Goal: Check status: Check status

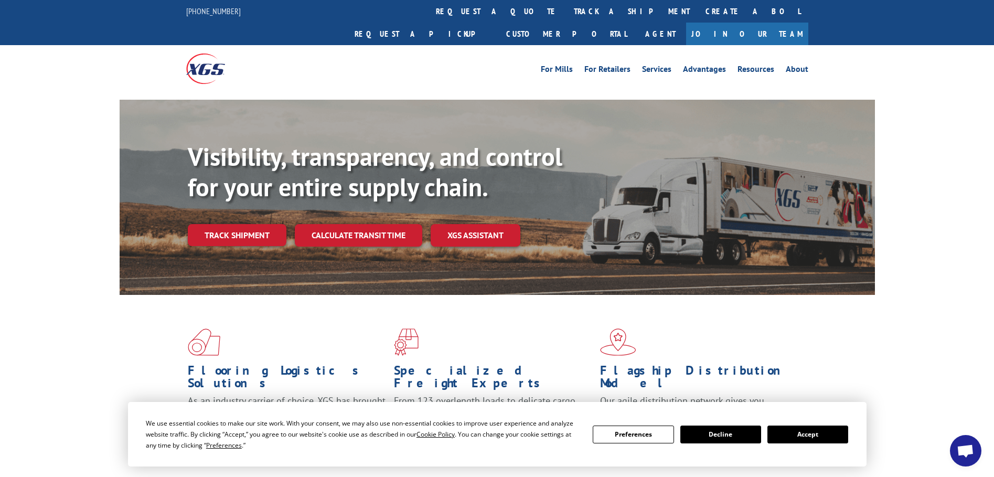
click at [795, 434] on button "Accept" at bounding box center [807, 434] width 81 height 18
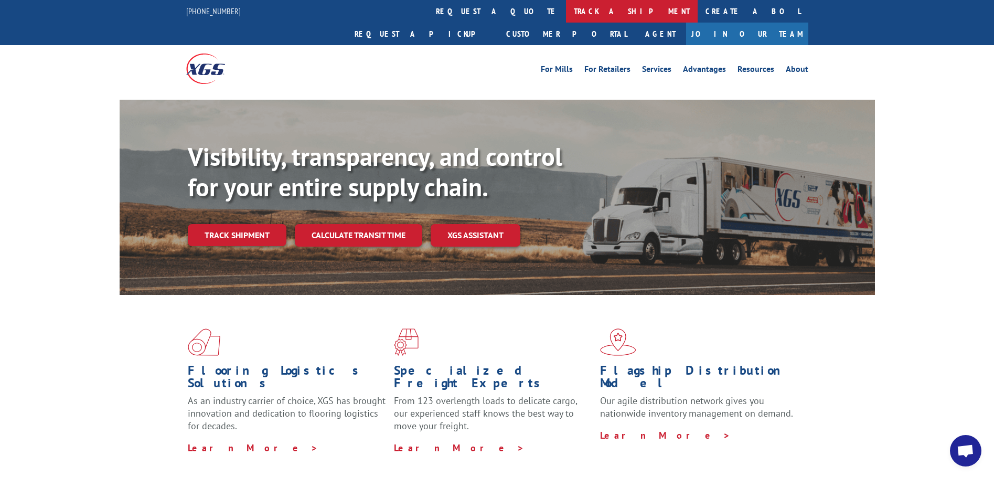
click at [566, 9] on link "track a shipment" at bounding box center [632, 11] width 132 height 23
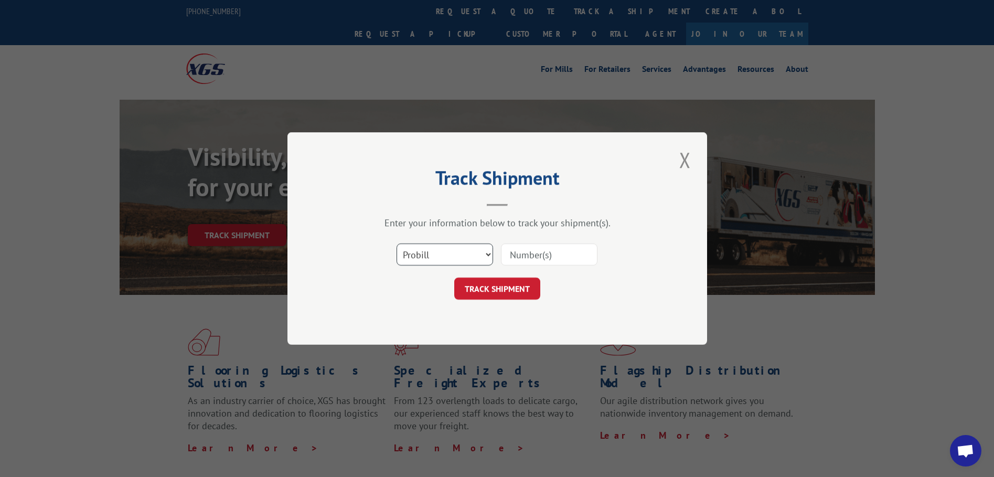
click at [446, 252] on select "Select category... Probill BOL PO" at bounding box center [444, 254] width 96 height 22
select select "bol"
click at [396, 243] on select "Select category... Probill BOL PO" at bounding box center [444, 254] width 96 height 22
click at [505, 254] on input at bounding box center [549, 254] width 96 height 22
paste input "5958276"
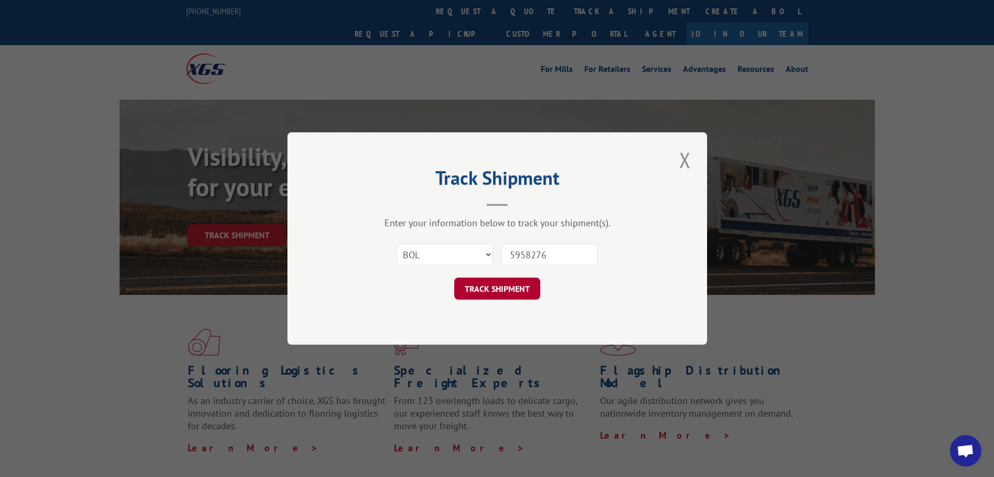
type input "5958276"
click at [492, 284] on button "TRACK SHIPMENT" at bounding box center [497, 288] width 86 height 22
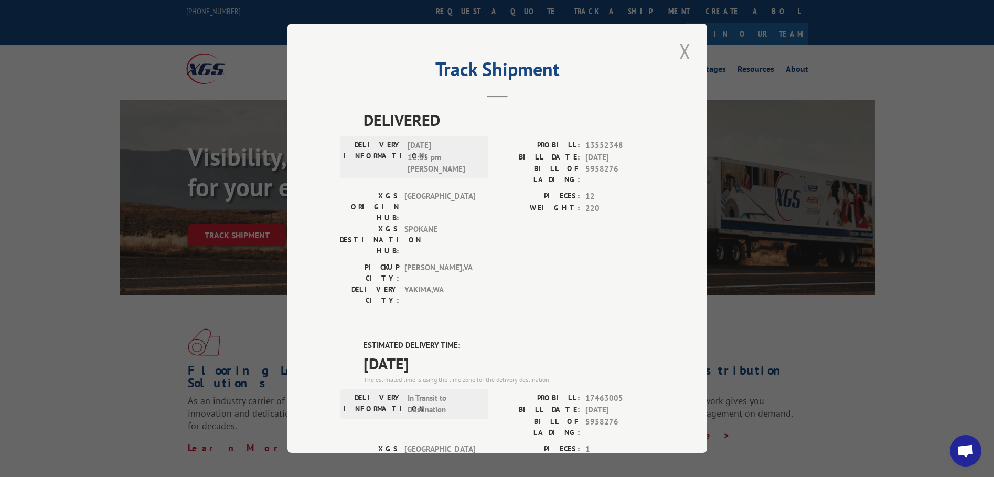
click at [681, 48] on button "Close modal" at bounding box center [685, 51] width 18 height 29
